Goal: Transaction & Acquisition: Purchase product/service

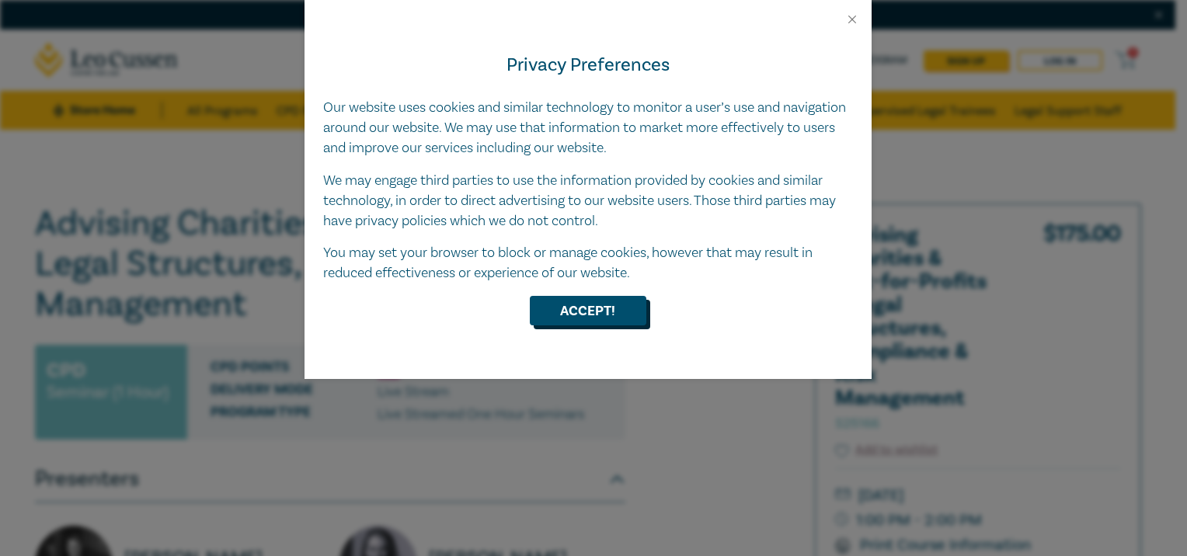
click at [590, 315] on button "Accept!" at bounding box center [588, 311] width 117 height 30
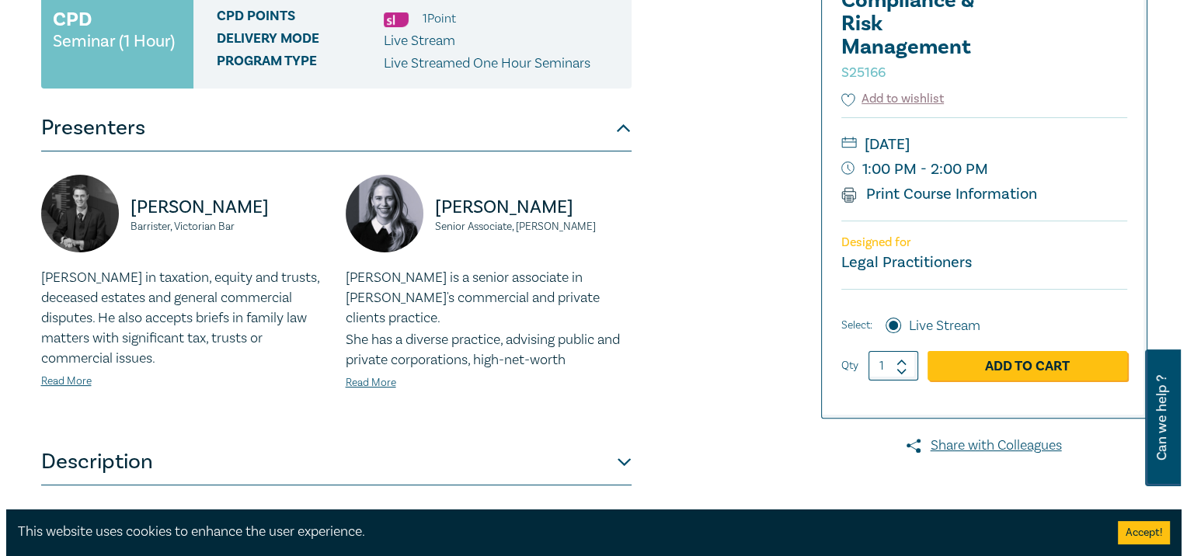
scroll to position [388, 0]
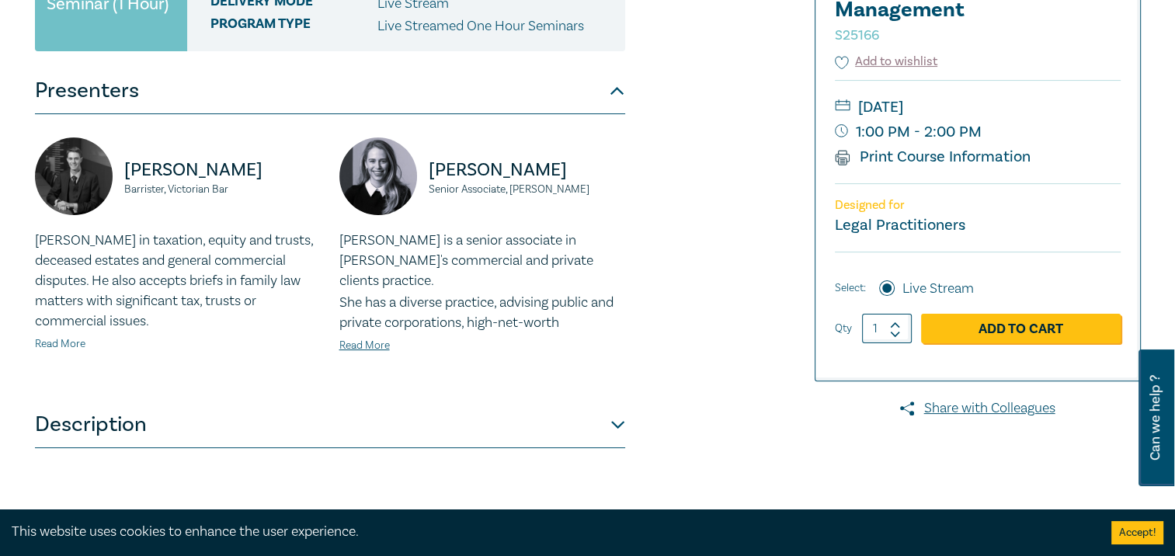
click at [72, 342] on link "Read More" at bounding box center [60, 344] width 50 height 14
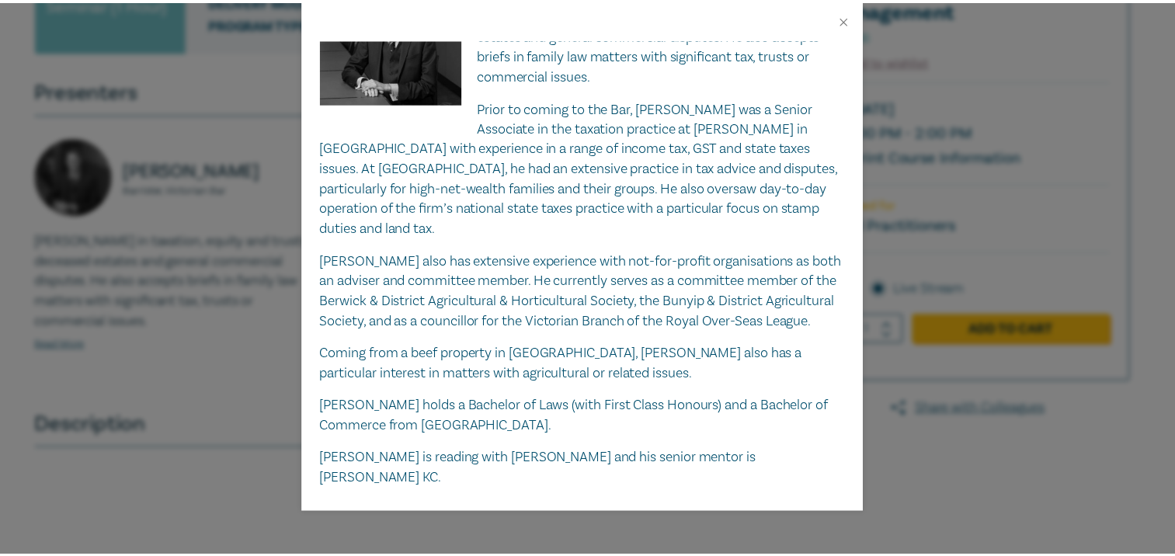
scroll to position [99, 0]
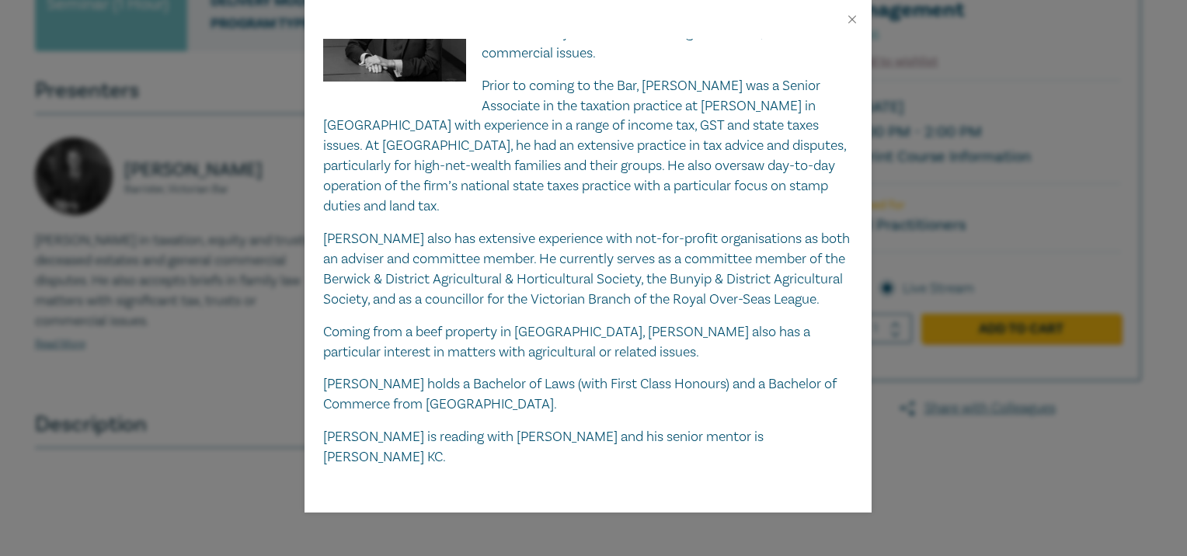
click at [264, 305] on div "[PERSON_NAME] Barrister, Victorian Bar [PERSON_NAME] practises in taxation, equ…" at bounding box center [593, 278] width 1187 height 556
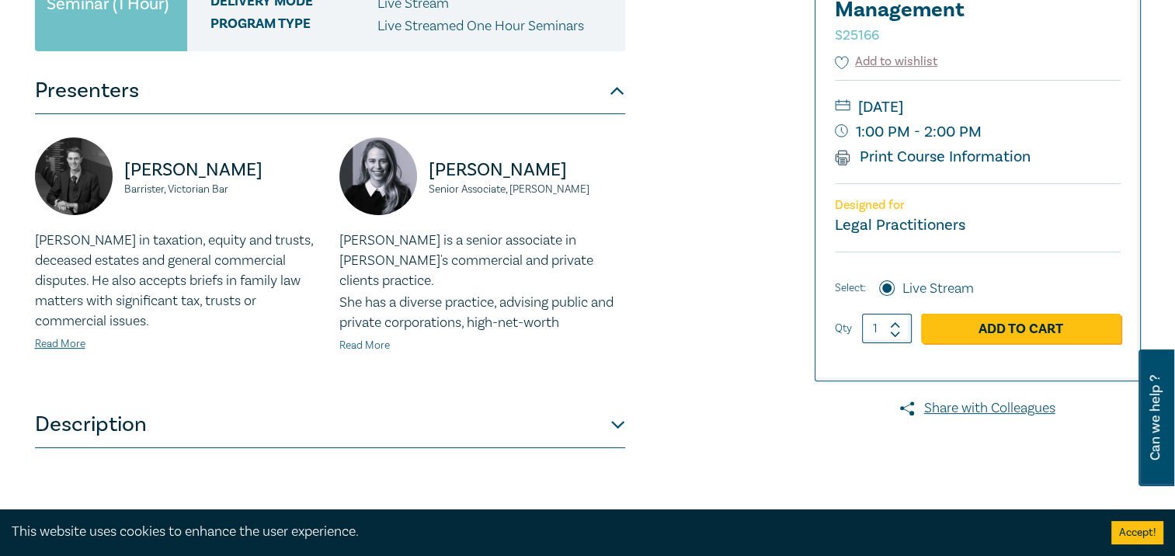
click at [370, 342] on link "Read More" at bounding box center [364, 346] width 50 height 14
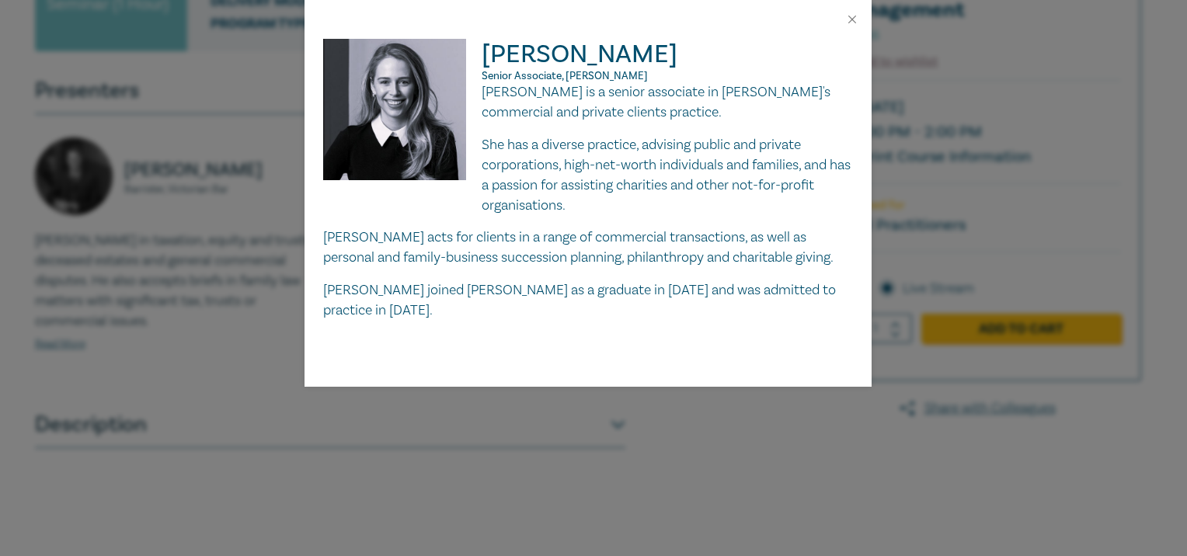
drag, startPoint x: 250, startPoint y: 322, endPoint x: 257, endPoint y: 318, distance: 8.0
click at [252, 321] on div "[PERSON_NAME] Senior Associate, [PERSON_NAME] Leibler [PERSON_NAME] is a senior…" at bounding box center [593, 278] width 1187 height 556
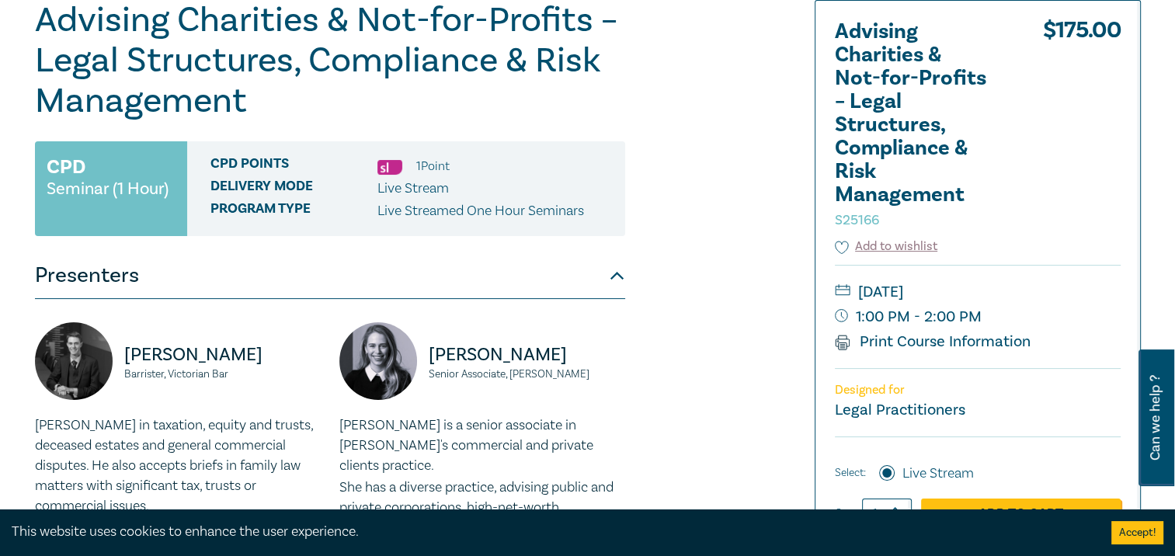
scroll to position [155, 0]
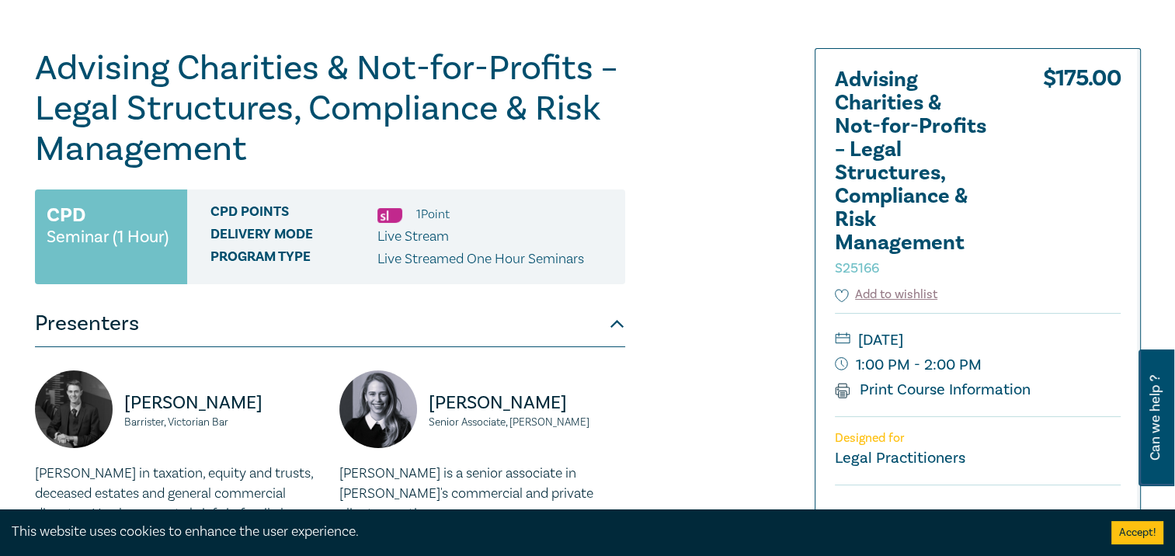
click at [286, 242] on span "Delivery Mode" at bounding box center [294, 237] width 167 height 20
drag, startPoint x: 387, startPoint y: 233, endPoint x: 480, endPoint y: 233, distance: 93.2
click at [480, 233] on div "Delivery Mode Live Stream" at bounding box center [412, 237] width 403 height 20
drag, startPoint x: 480, startPoint y: 233, endPoint x: 563, endPoint y: 274, distance: 92.8
click at [563, 274] on div "CPD Points 1 Point Delivery Mode Live Stream Program type Live Streamed One Hou…" at bounding box center [406, 237] width 438 height 95
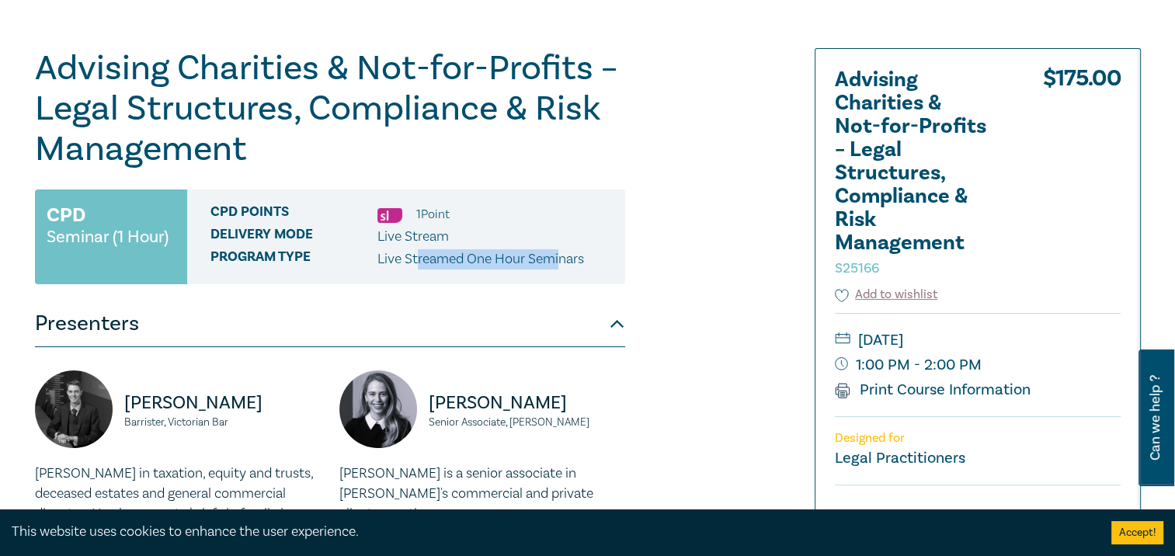
drag, startPoint x: 563, startPoint y: 274, endPoint x: 567, endPoint y: 308, distance: 34.4
click at [567, 308] on button "Presenters" at bounding box center [330, 324] width 590 height 47
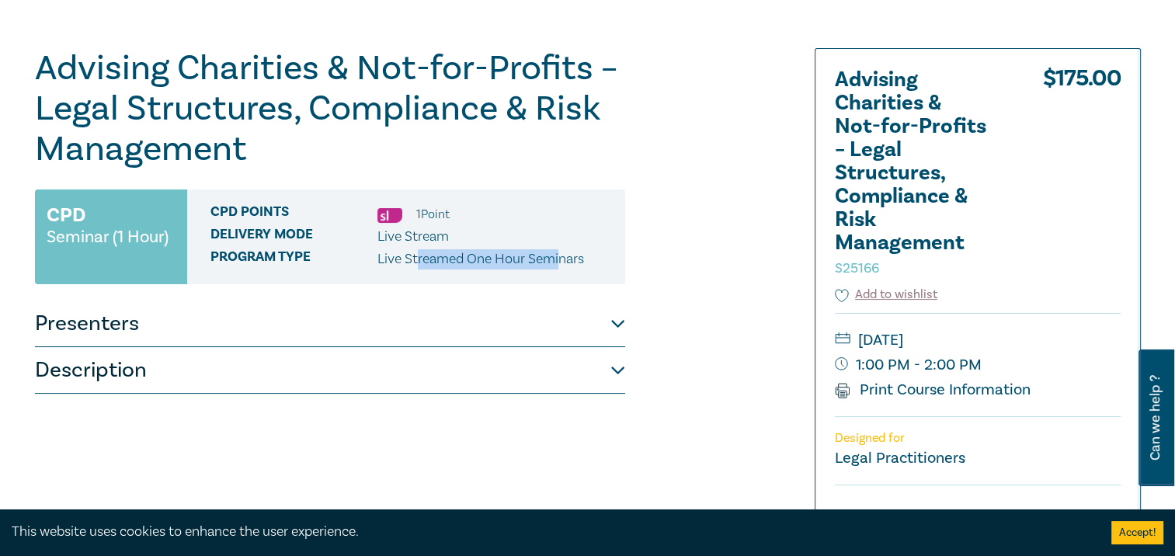
drag, startPoint x: 586, startPoint y: 314, endPoint x: 585, endPoint y: 329, distance: 14.8
click at [586, 315] on button "Presenters" at bounding box center [330, 324] width 590 height 47
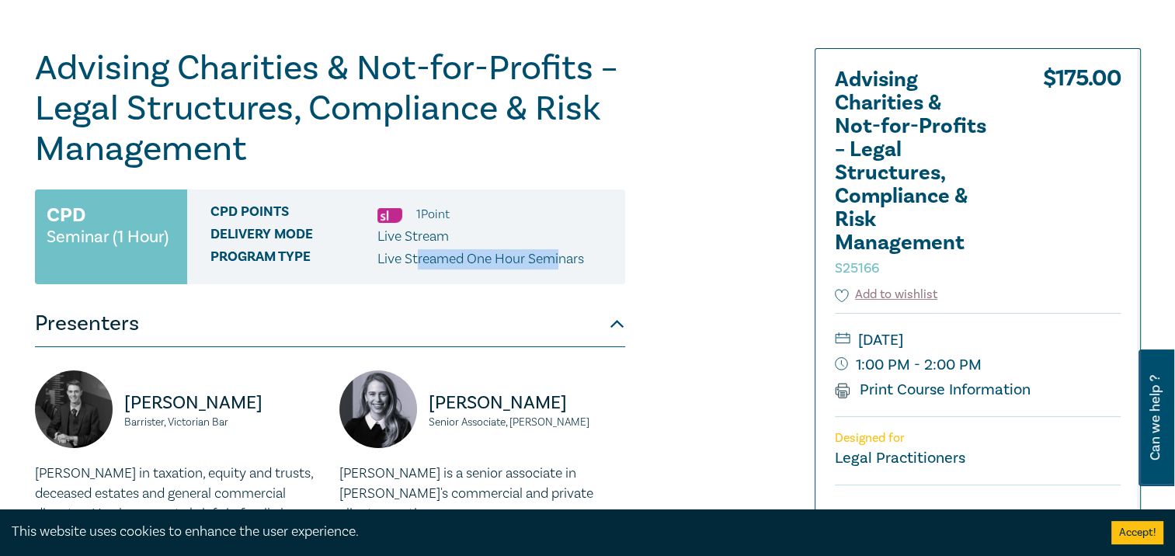
click at [592, 329] on button "Presenters" at bounding box center [330, 324] width 590 height 47
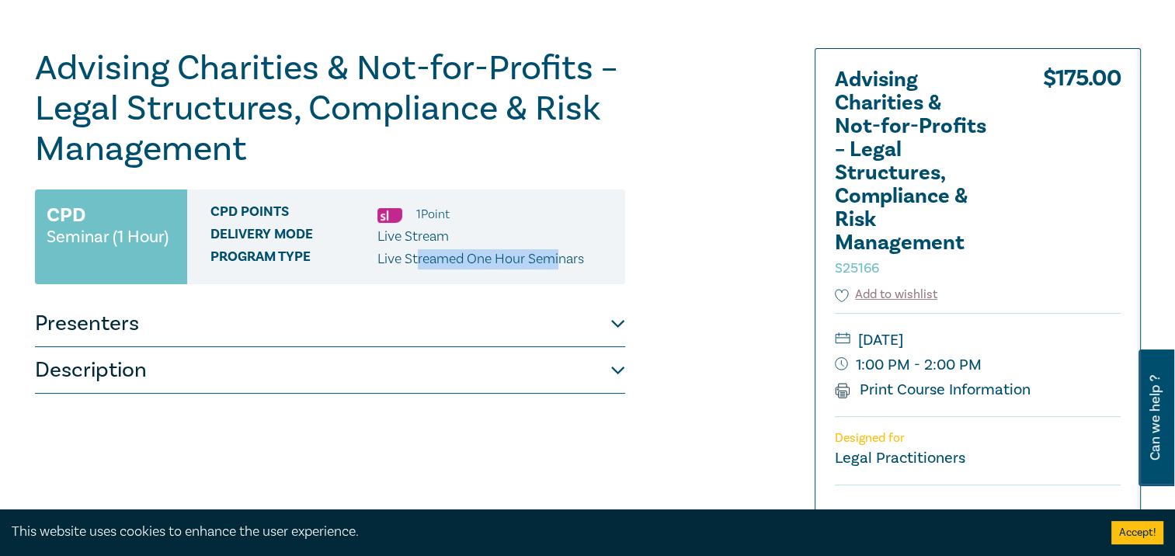
click at [567, 381] on button "Description" at bounding box center [330, 370] width 590 height 47
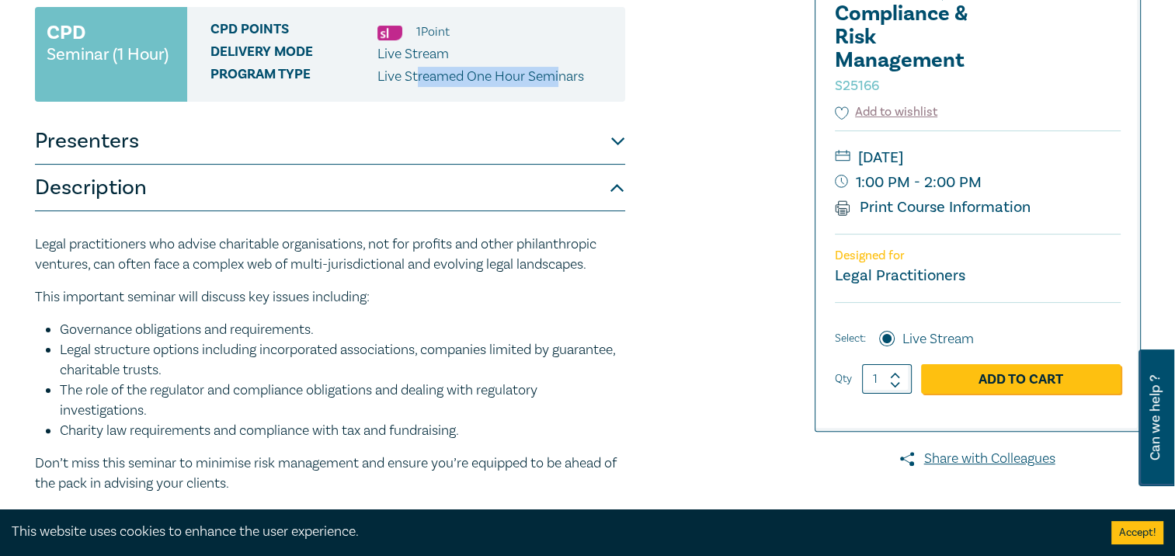
scroll to position [388, 0]
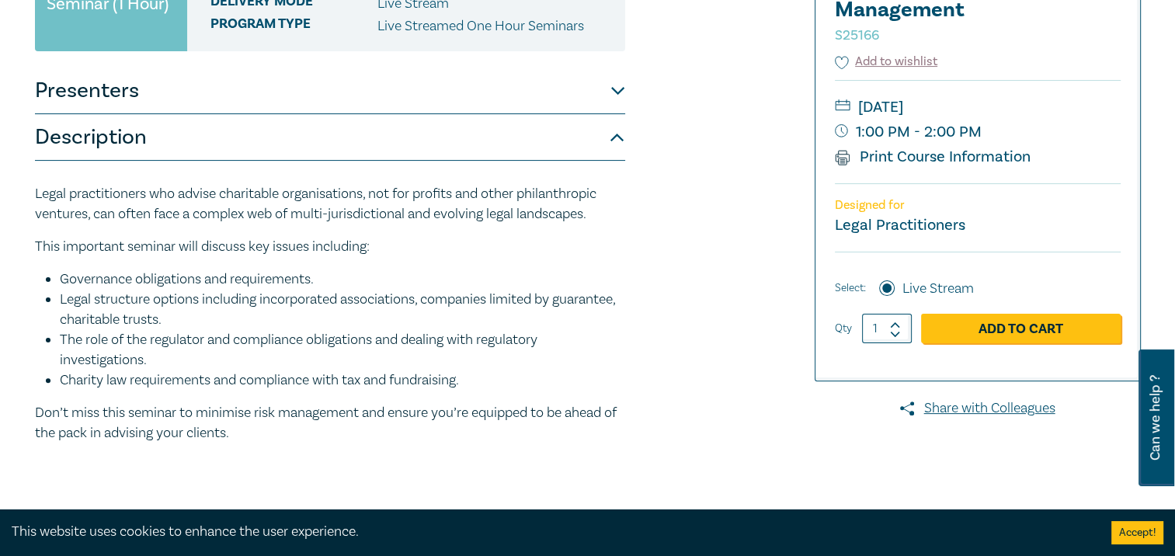
click at [568, 180] on div "Legal practitioners who advise charitable organisations, not for profits and ot…" at bounding box center [330, 320] width 590 height 318
click at [587, 157] on button "Description" at bounding box center [330, 137] width 590 height 47
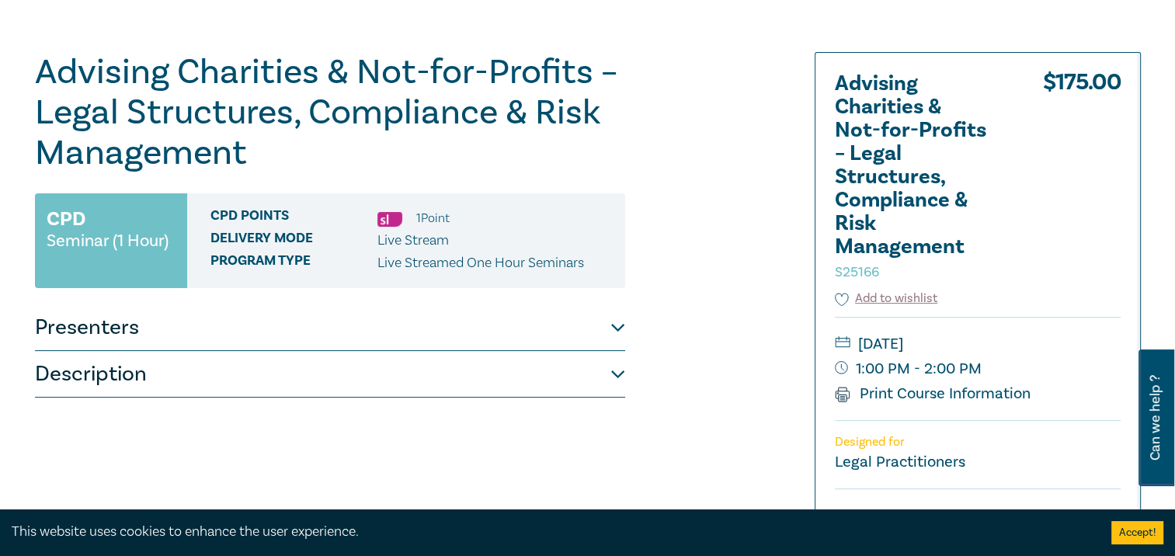
scroll to position [78, 0]
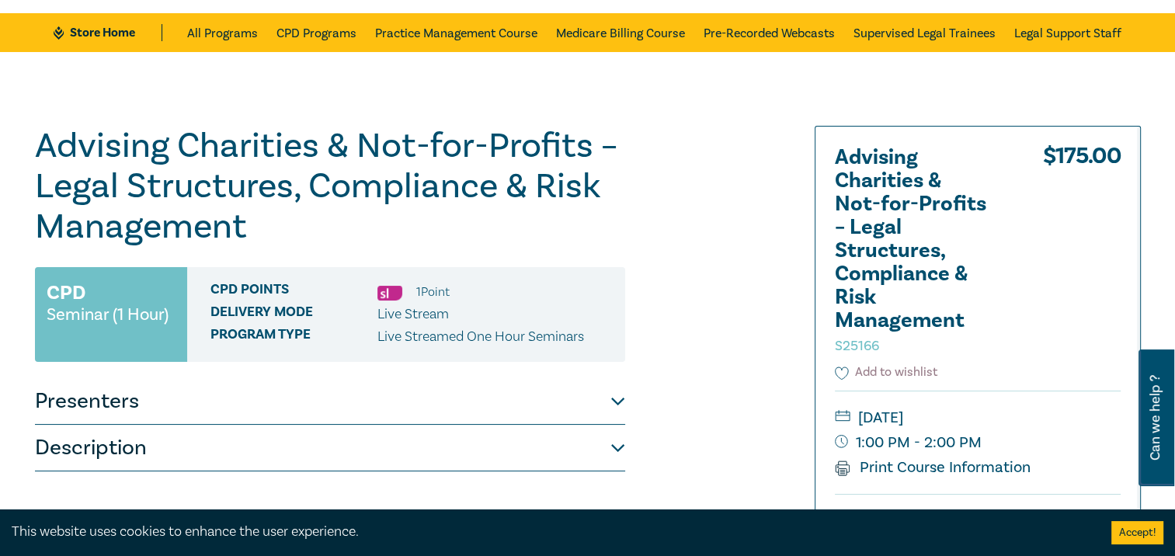
click at [836, 376] on icon at bounding box center [842, 374] width 14 height 14
